Goal: Ask a question

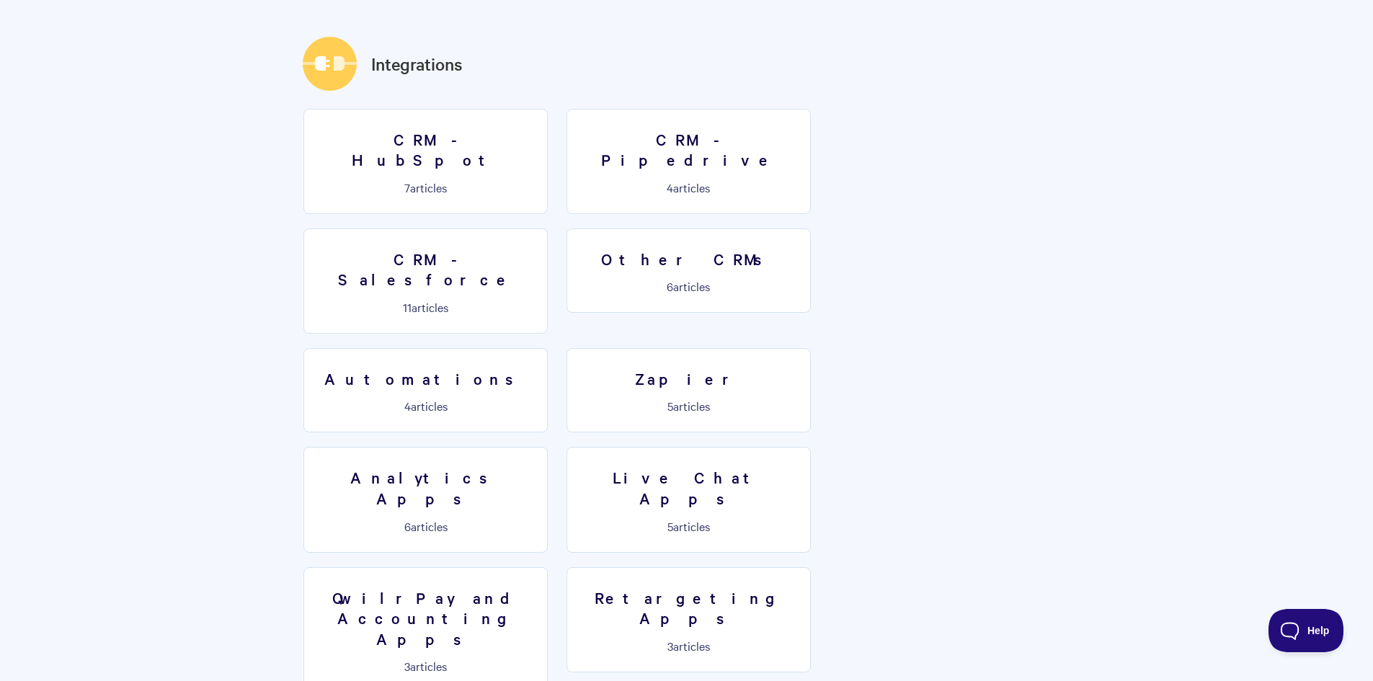
scroll to position [2163, 0]
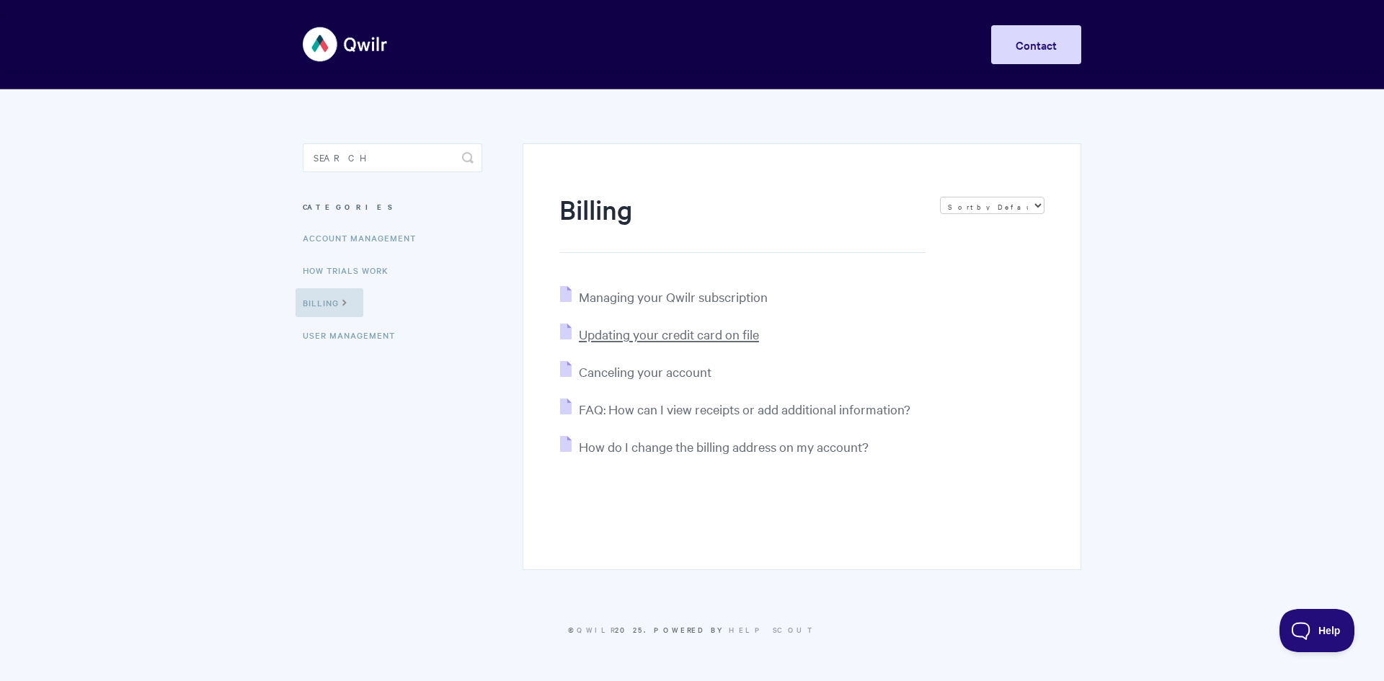
click at [710, 334] on span "Updating your credit card on file" at bounding box center [669, 334] width 180 height 17
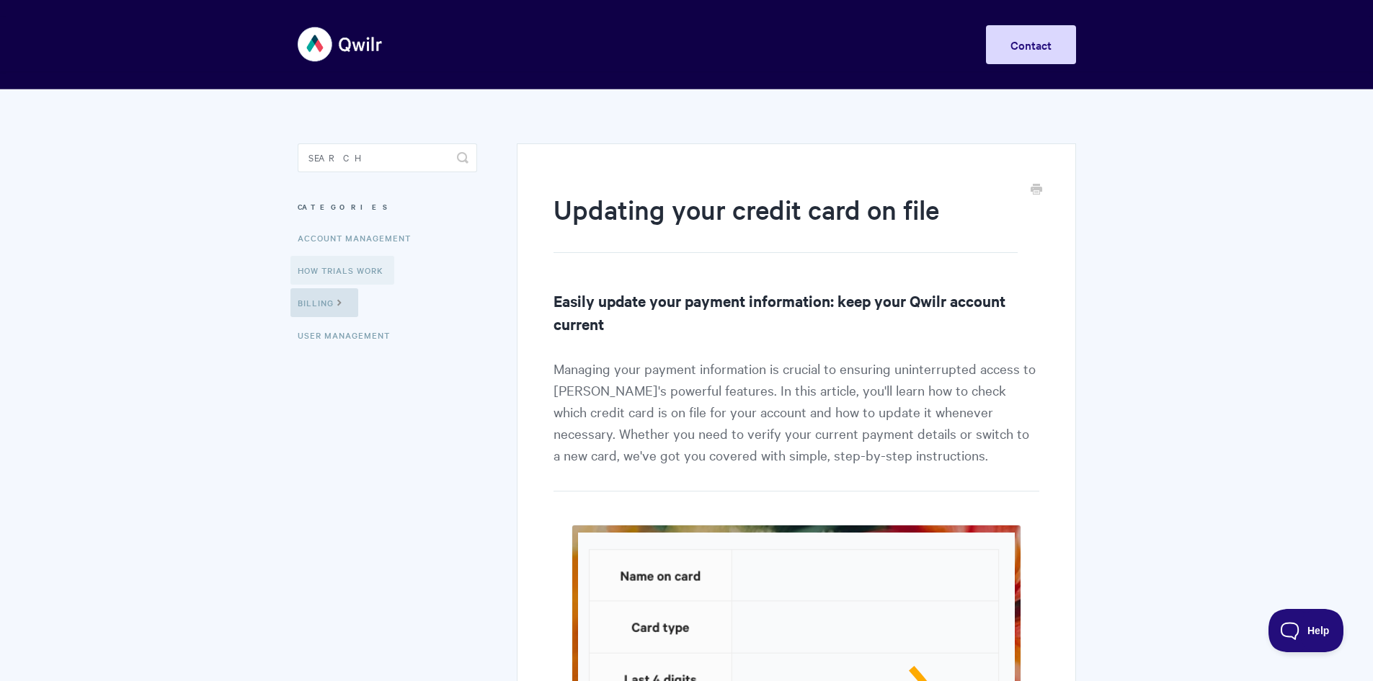
click at [366, 270] on link "How Trials Work" at bounding box center [343, 270] width 104 height 29
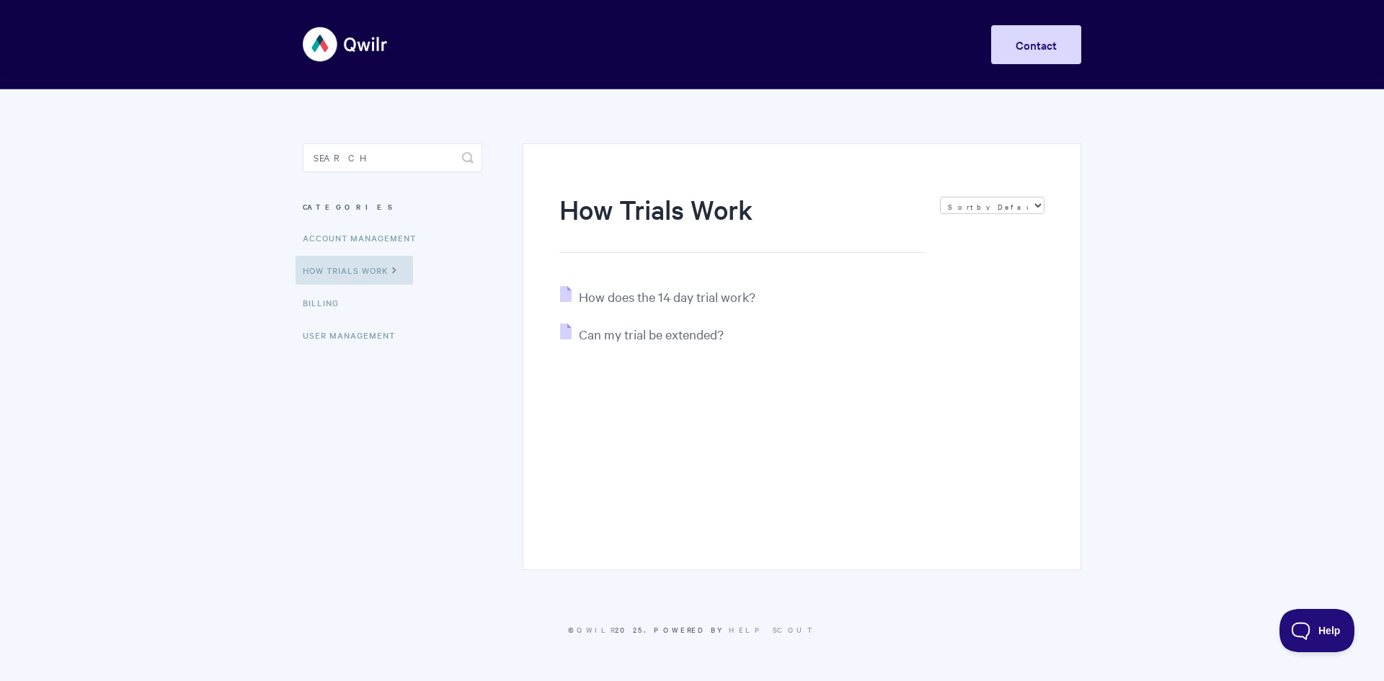
click at [358, 45] on img at bounding box center [346, 44] width 86 height 54
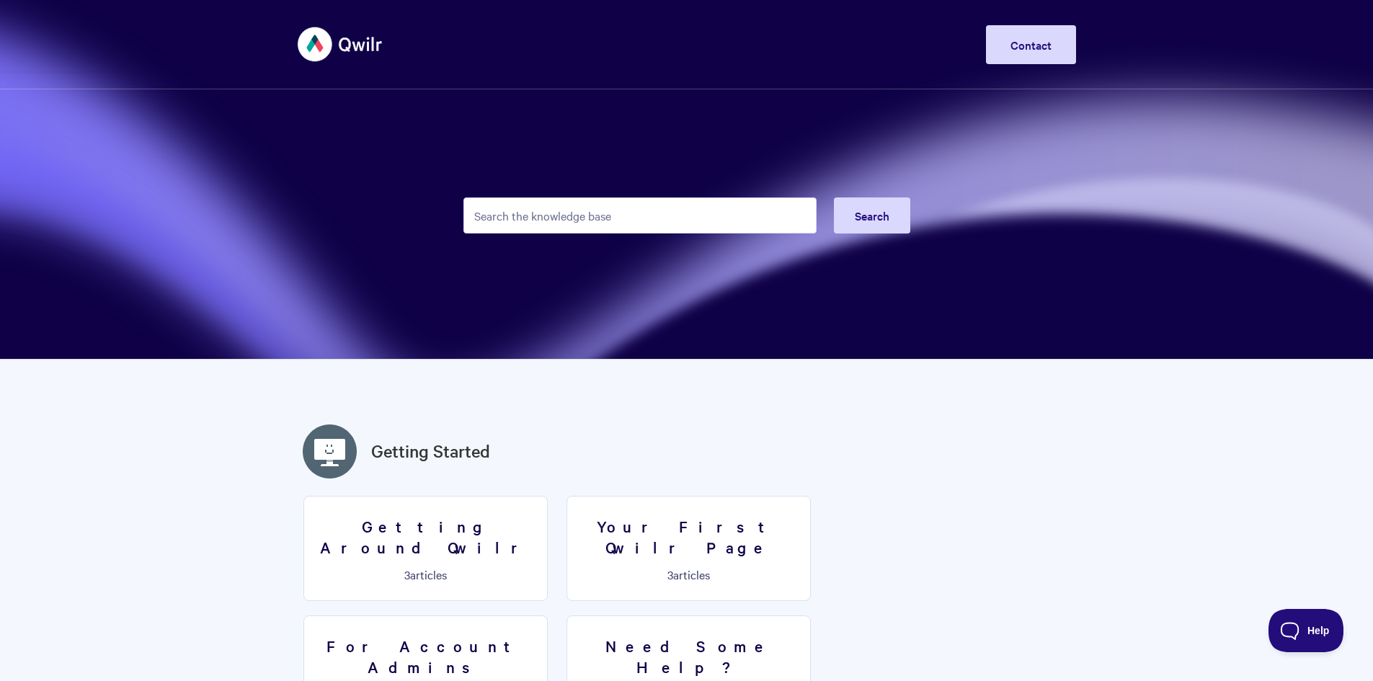
click at [1307, 627] on span "Help" at bounding box center [1306, 631] width 75 height 10
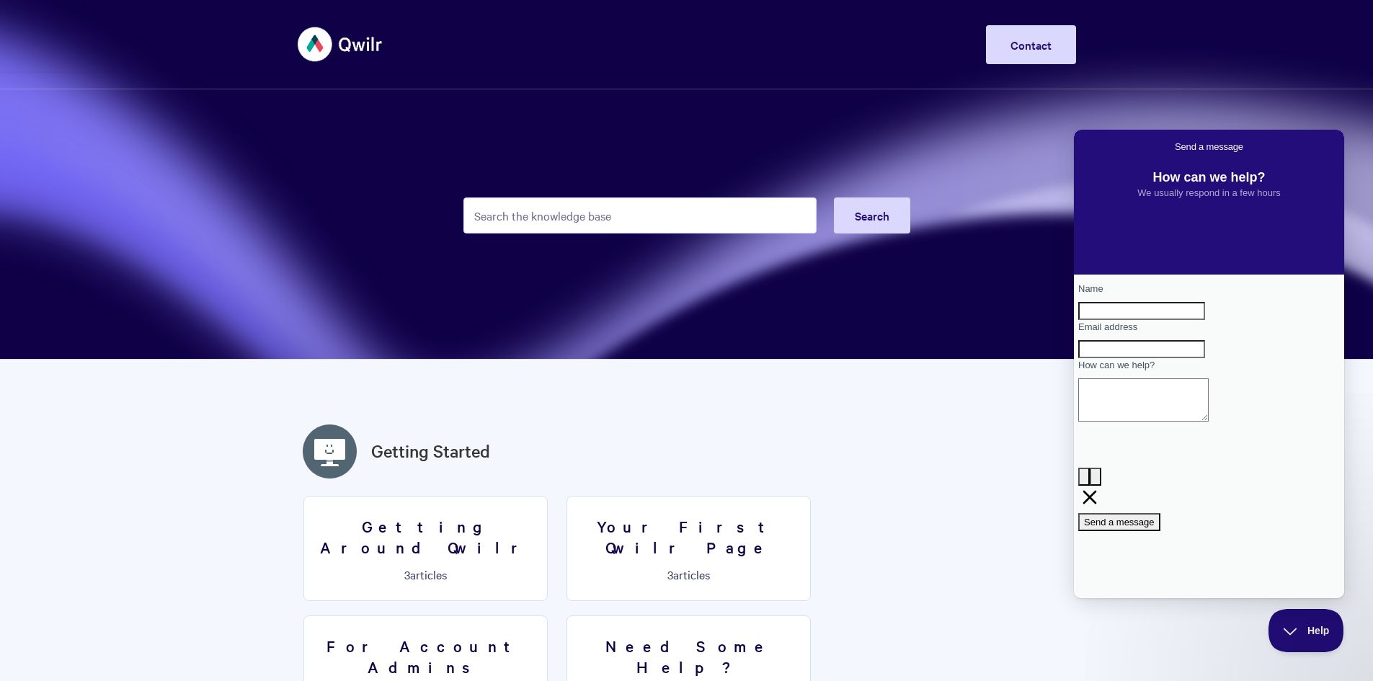
click at [1134, 317] on input "Name" at bounding box center [1141, 311] width 127 height 19
type input "Caroline"
type input "INFO@striveaus.com"
click at [1164, 422] on textarea "How can we help?" at bounding box center [1143, 399] width 130 height 43
click at [1209, 422] on textarea "What's the merchant fees for payments" at bounding box center [1143, 399] width 130 height 43
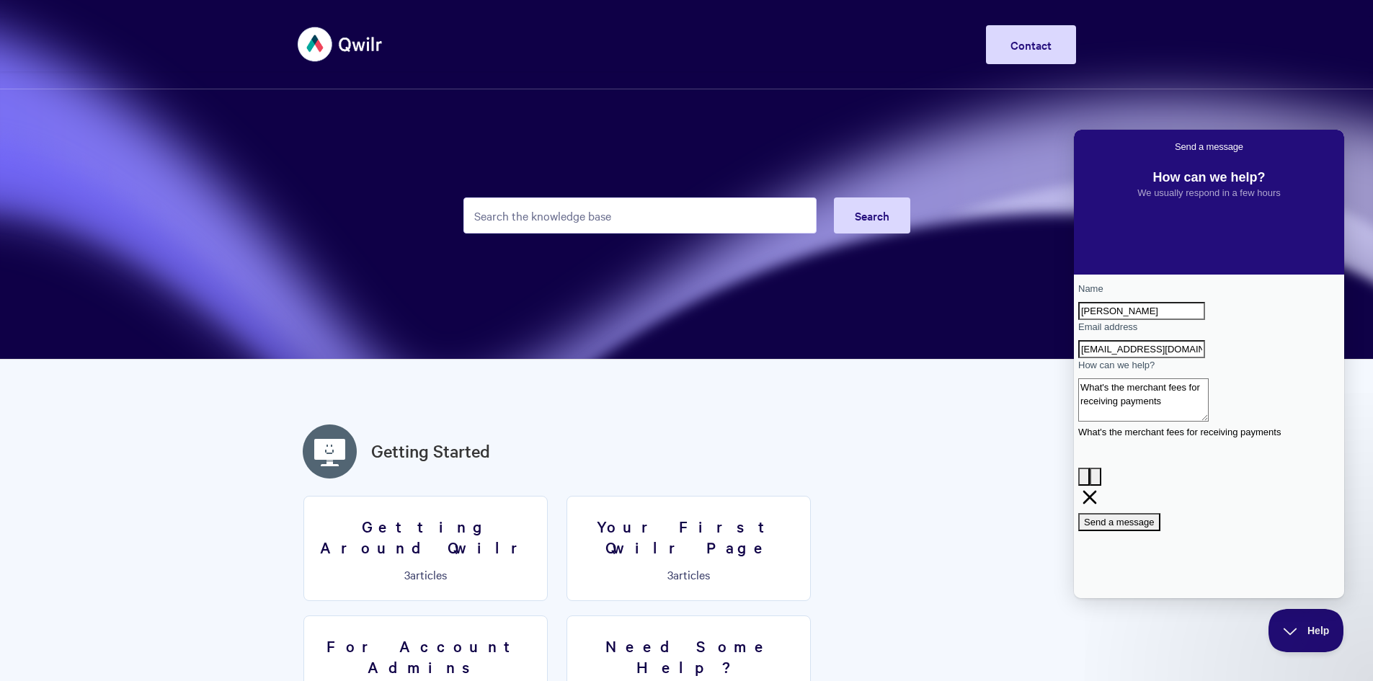
click at [1209, 422] on textarea "What's the merchant fees for receiving payments" at bounding box center [1143, 399] width 130 height 43
type textarea "What's the merchant fees for receiving payments?"
click at [1155, 517] on span "Send a message" at bounding box center [1119, 522] width 71 height 11
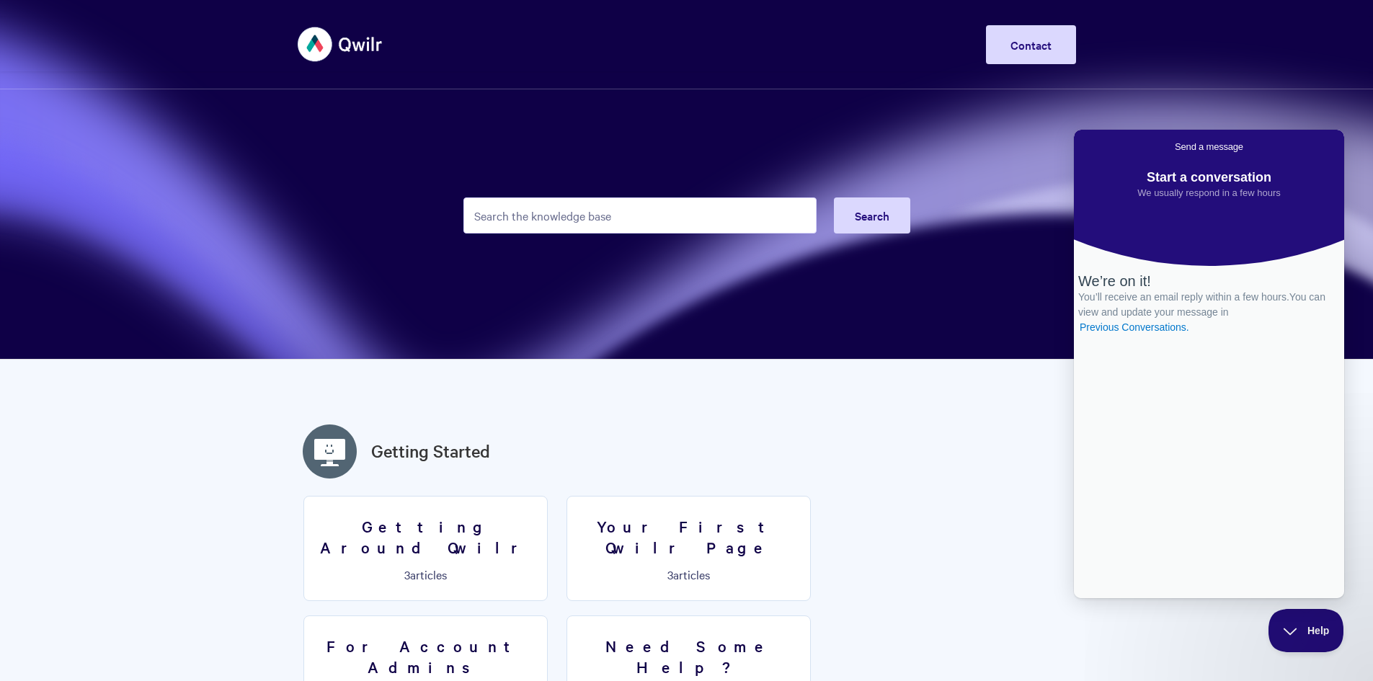
click at [1175, 143] on span "Go back" at bounding box center [1175, 146] width 0 height 11
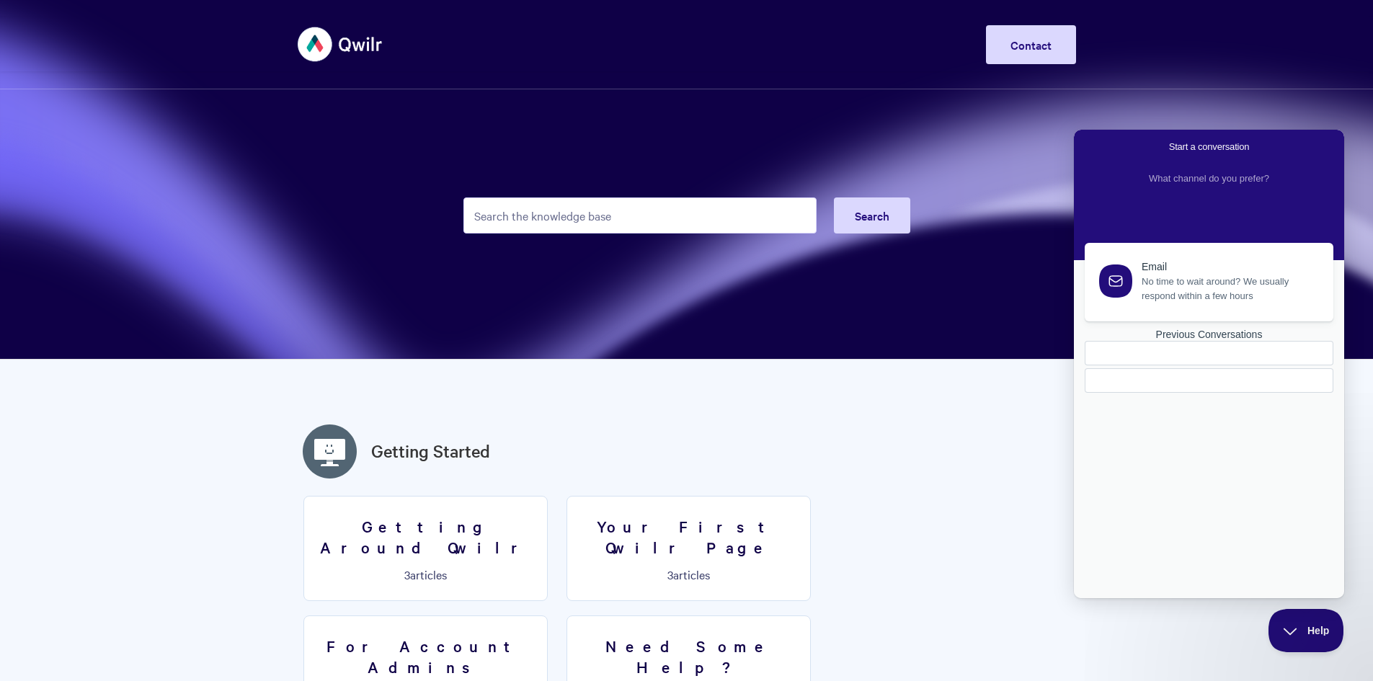
click at [1227, 298] on span "No time to wait around? We usually respond within a few hours" at bounding box center [1229, 289] width 175 height 29
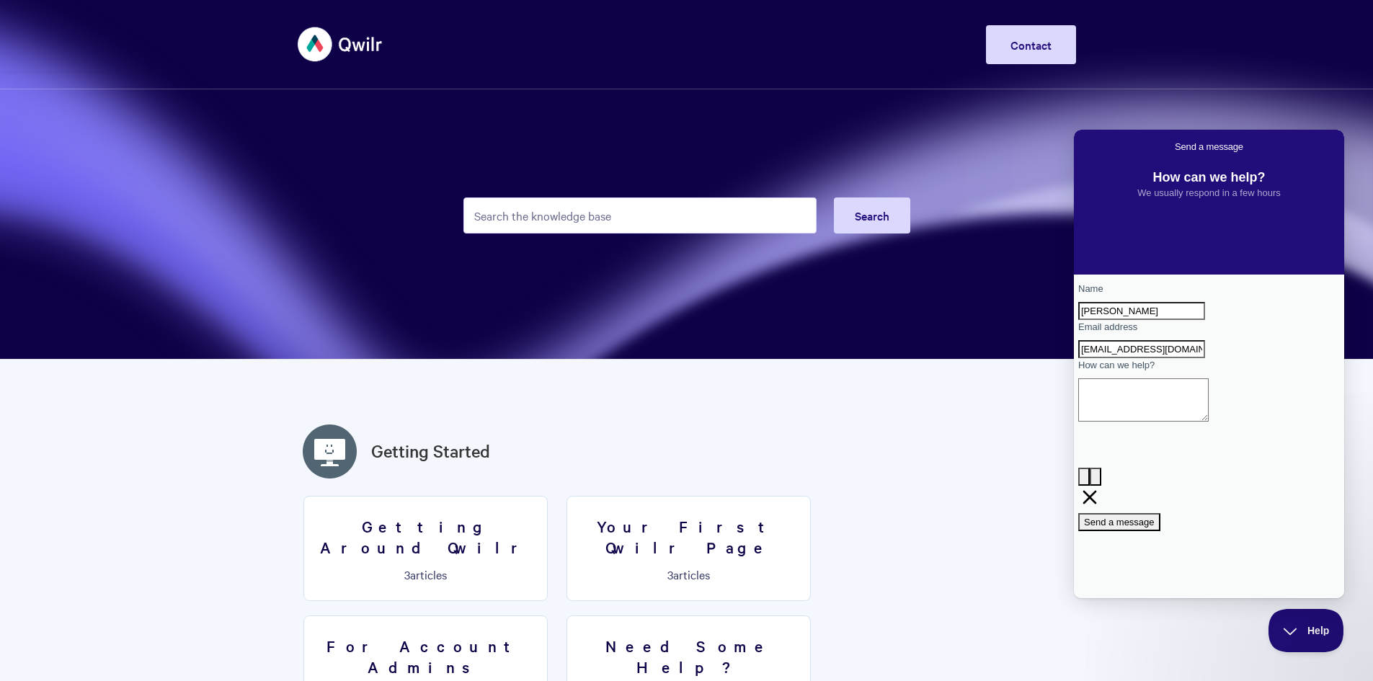
click at [1175, 143] on span "Go back" at bounding box center [1175, 146] width 0 height 11
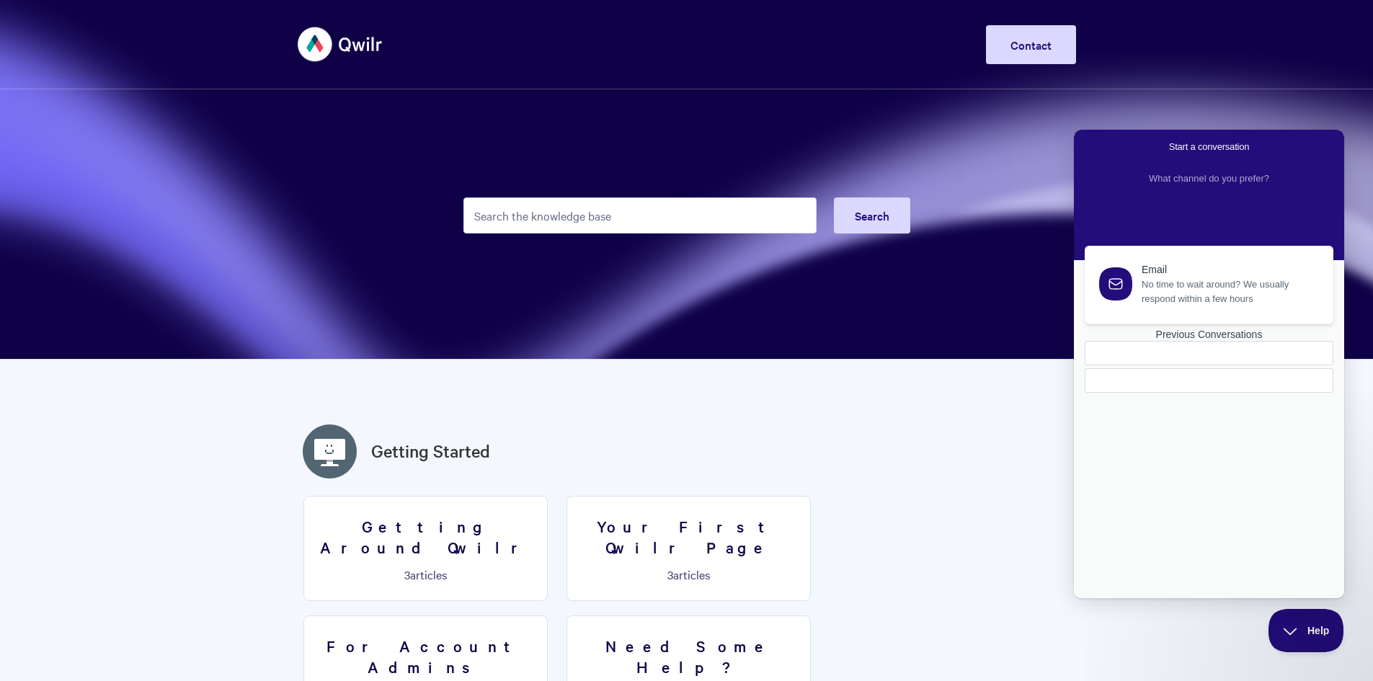
click at [336, 45] on img at bounding box center [341, 44] width 86 height 54
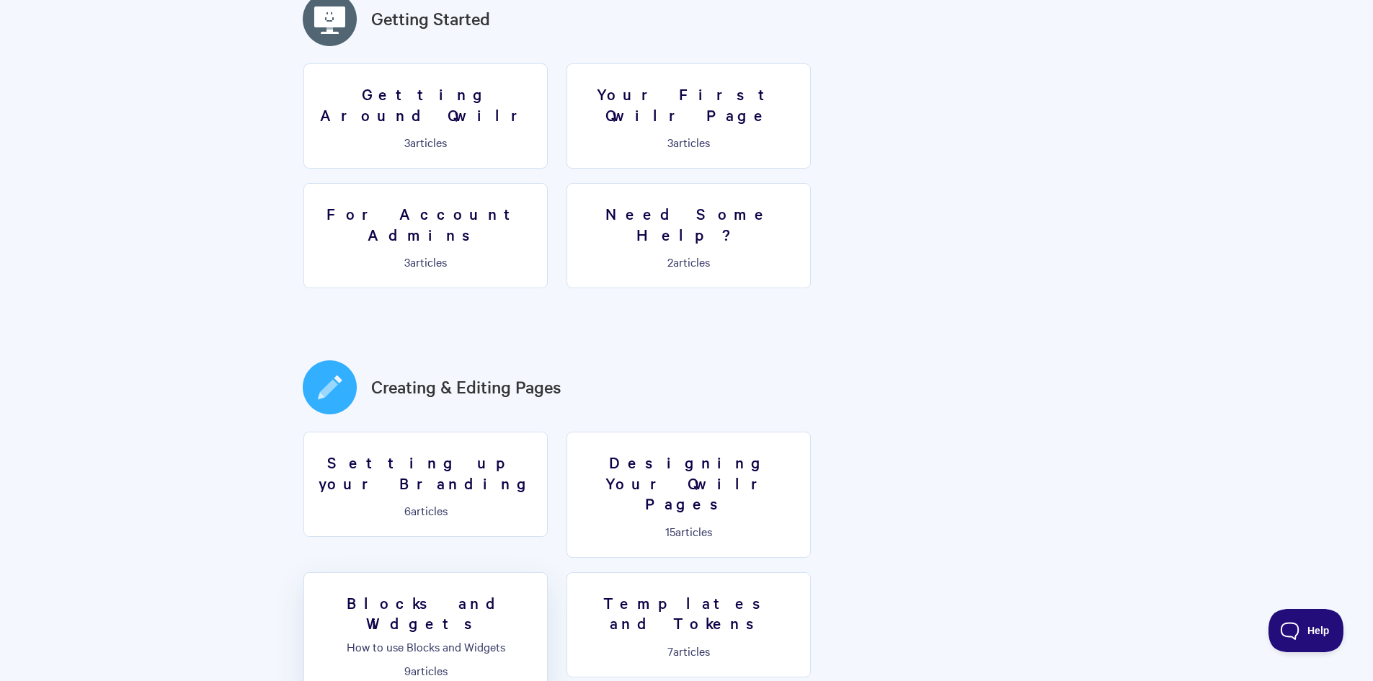
scroll to position [577, 0]
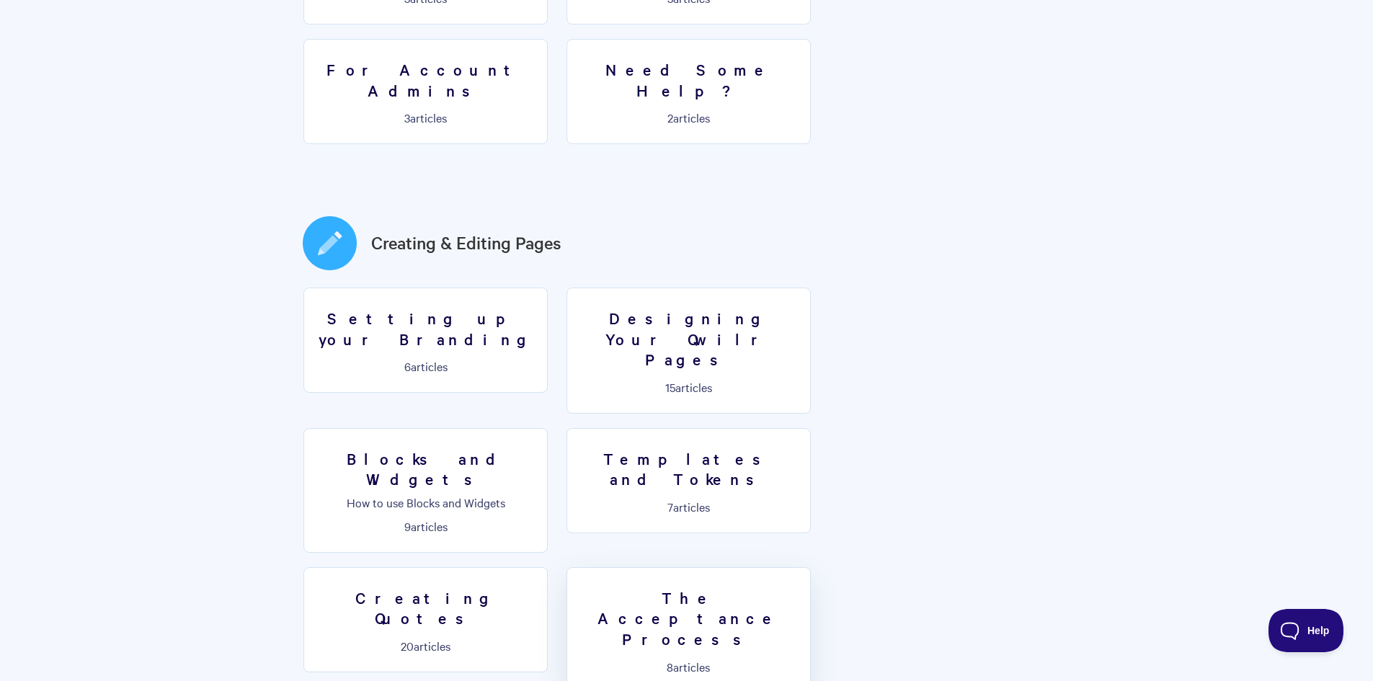
click at [802, 587] on h3 "The Acceptance Process" at bounding box center [689, 618] width 226 height 62
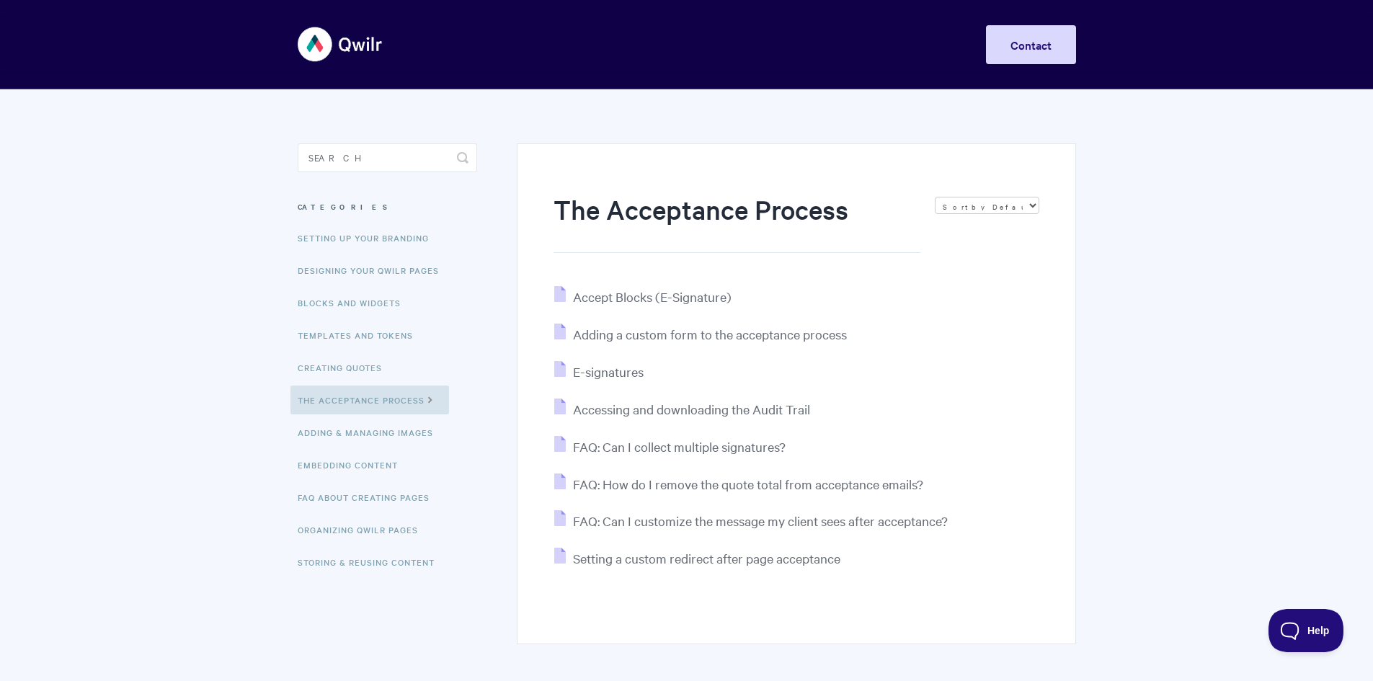
click at [342, 38] on img at bounding box center [341, 44] width 86 height 54
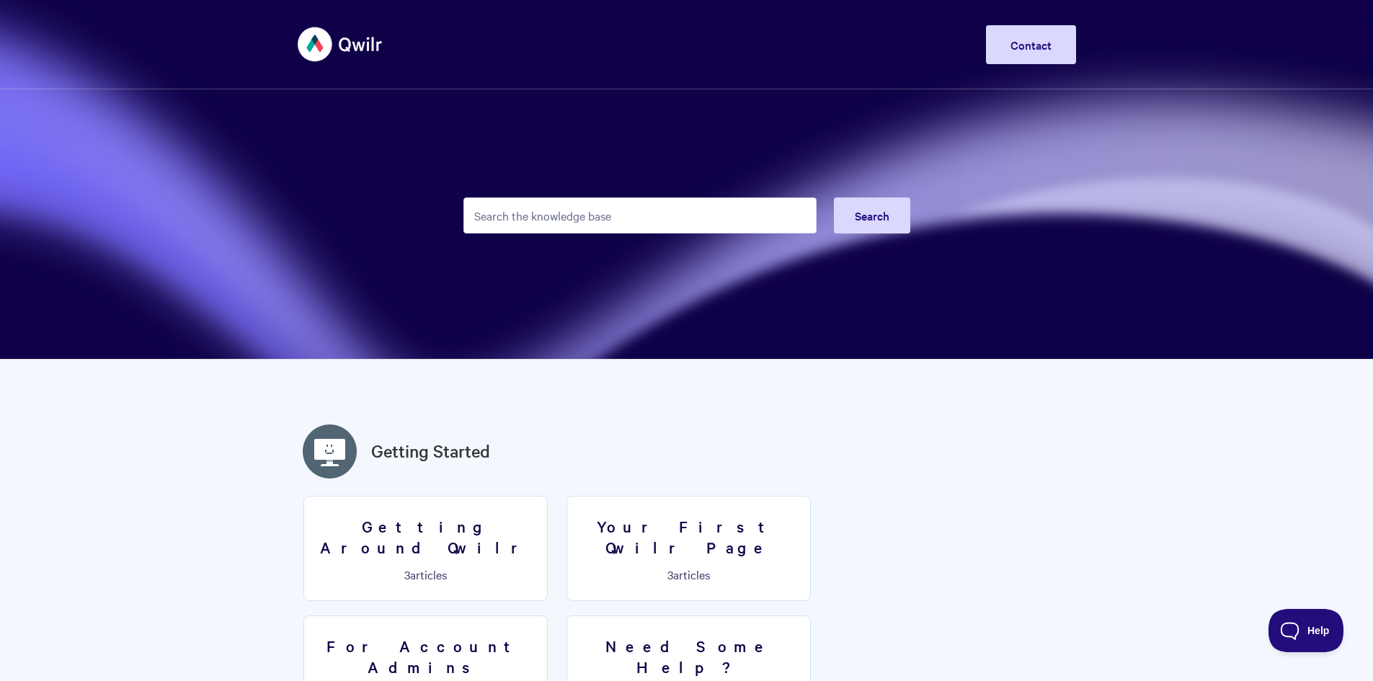
click at [350, 37] on img at bounding box center [341, 44] width 86 height 54
